Goal: Find specific page/section

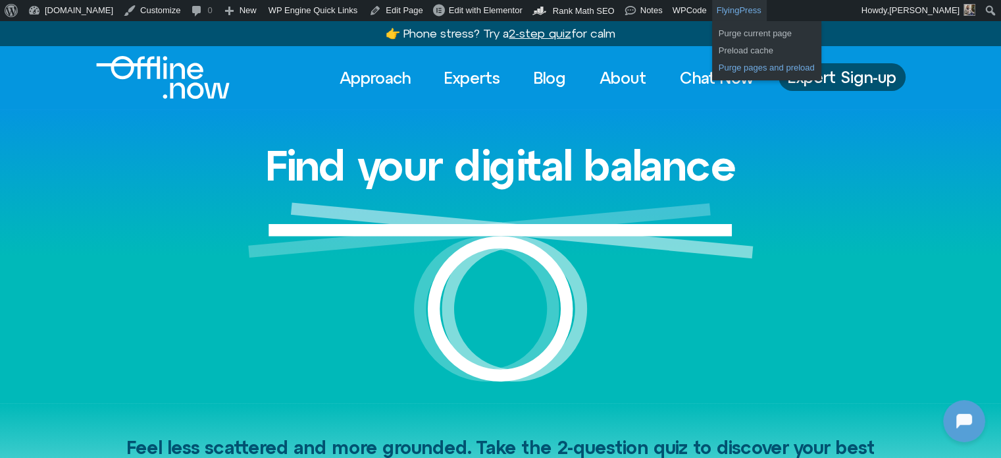
click at [712, 69] on link "Purge pages and preload" at bounding box center [766, 67] width 109 height 17
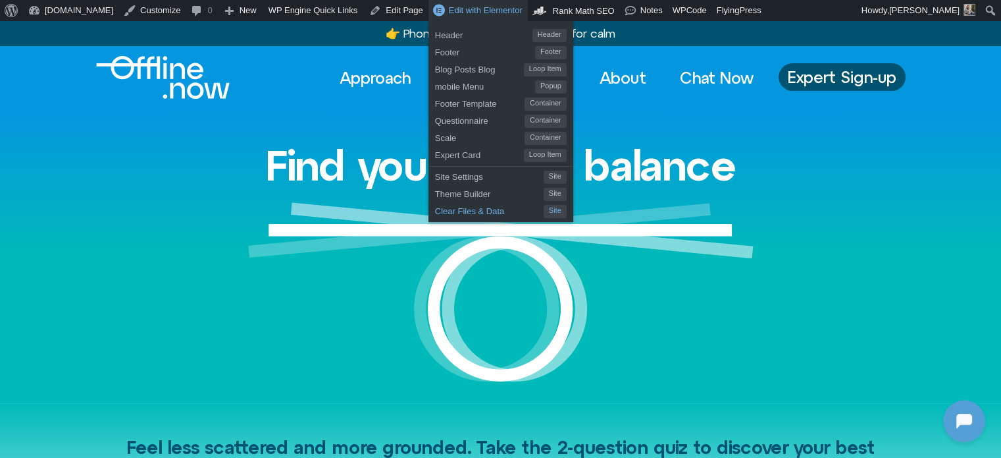
click at [440, 209] on span "Clear Files & Data" at bounding box center [489, 209] width 109 height 17
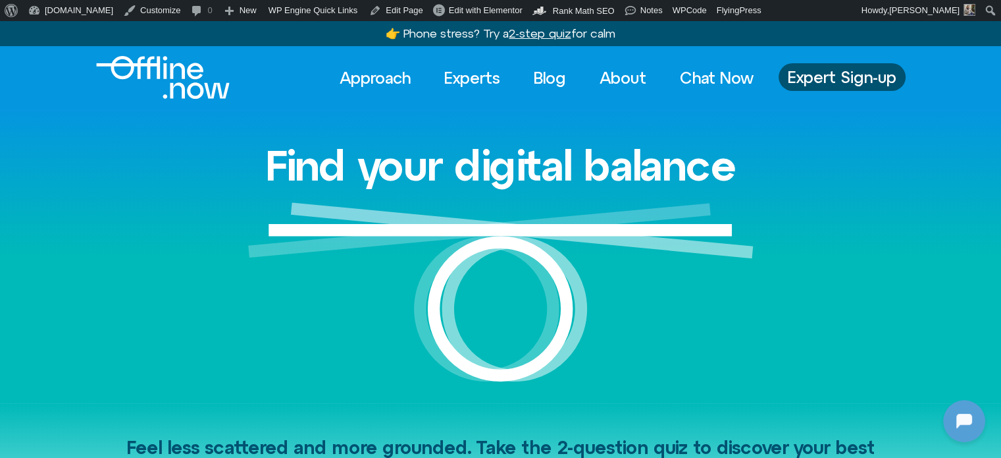
click at [214, 179] on div "Find your digital balance" at bounding box center [501, 255] width 751 height 293
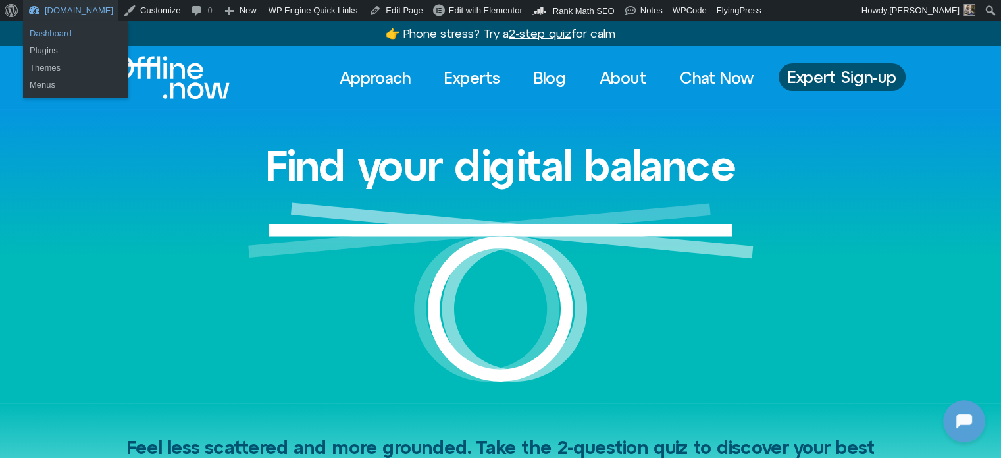
click at [60, 28] on link "Dashboard" at bounding box center [75, 33] width 105 height 17
click at [59, 26] on link "Dashboard" at bounding box center [75, 33] width 105 height 17
